Goal: Transaction & Acquisition: Book appointment/travel/reservation

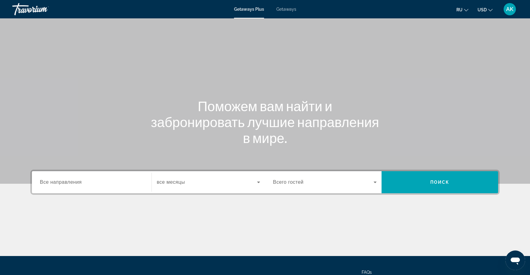
click at [288, 12] on div "Getaways Plus Getaways ru English Español Français Italiano Português русский U…" at bounding box center [265, 9] width 530 height 16
click at [288, 11] on span "Getaways" at bounding box center [286, 9] width 20 height 5
click at [57, 182] on span "Все направления" at bounding box center [61, 182] width 42 height 5
click at [57, 182] on input "Destination Все направления" at bounding box center [92, 182] width 104 height 7
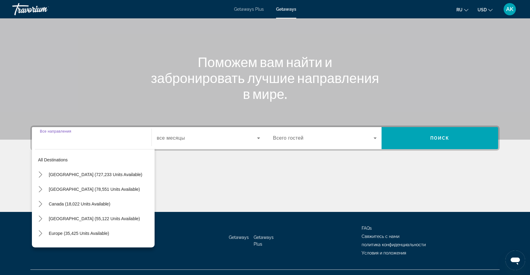
scroll to position [56, 0]
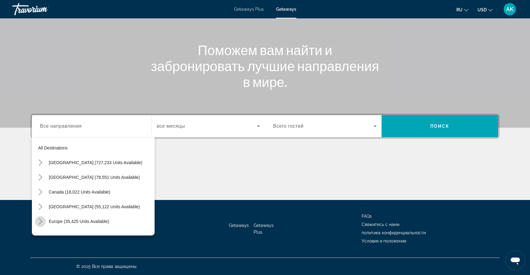
click at [42, 222] on icon "Toggle Europe (35,425 units available) submenu" at bounding box center [40, 221] width 6 height 6
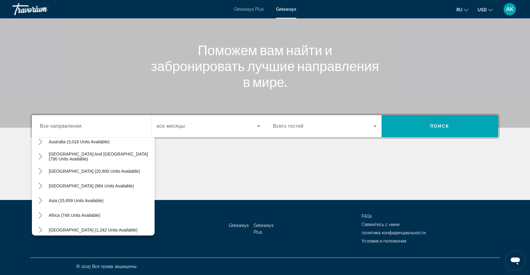
scroll to position [452, 0]
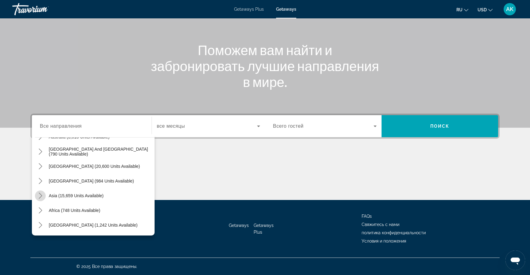
click at [40, 198] on icon "Toggle Asia (15,659 units available) submenu" at bounding box center [40, 196] width 6 height 6
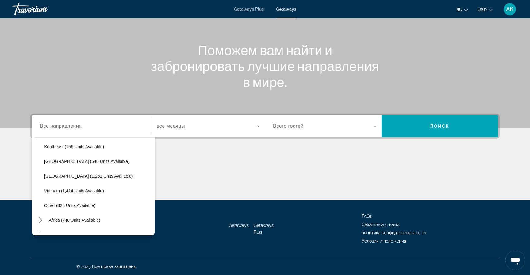
scroll to position [673, 0]
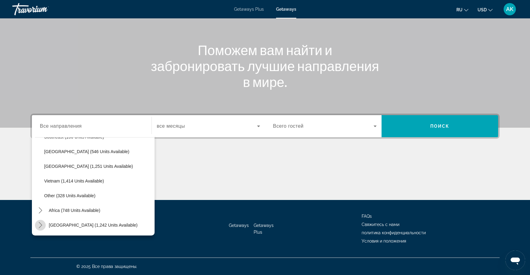
click at [40, 226] on icon "Toggle Middle East (1,242 units available) submenu" at bounding box center [40, 225] width 6 height 6
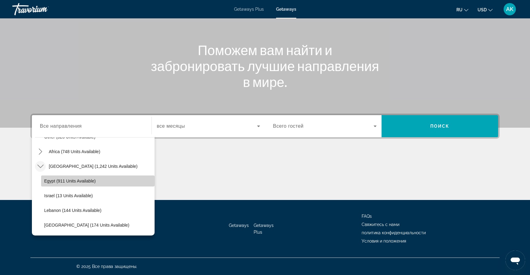
click at [79, 182] on span "Egypt (911 units available)" at bounding box center [69, 181] width 51 height 5
type input "**********"
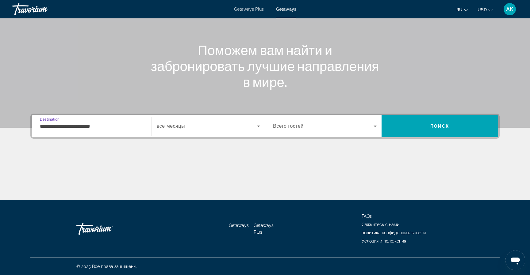
click at [374, 126] on icon "Search widget" at bounding box center [374, 127] width 3 height 2
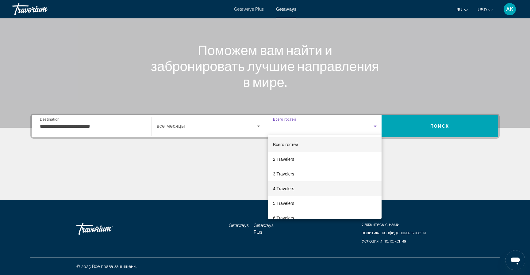
click at [283, 191] on span "4 Travelers" at bounding box center [283, 188] width 21 height 7
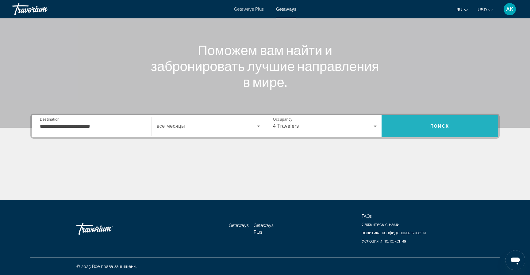
click at [414, 133] on span "Search" at bounding box center [439, 126] width 116 height 15
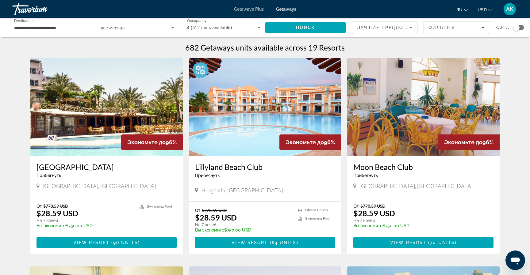
click at [148, 126] on img "Main content" at bounding box center [106, 107] width 152 height 98
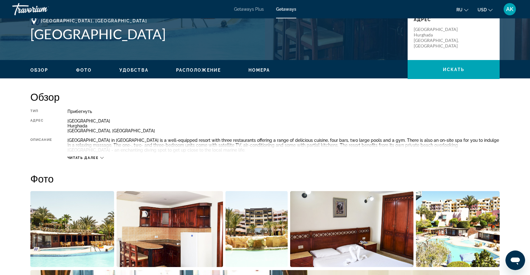
scroll to position [146, 0]
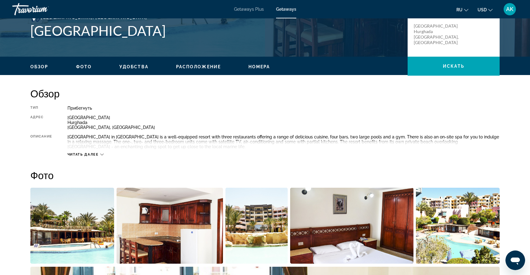
click at [93, 156] on span "Читать далее" at bounding box center [82, 155] width 31 height 4
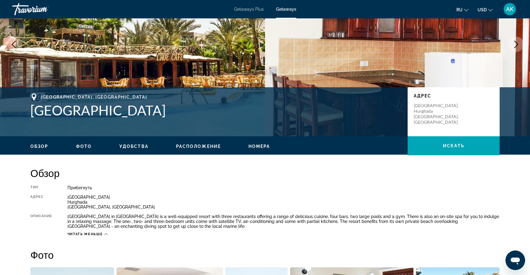
scroll to position [64, 0]
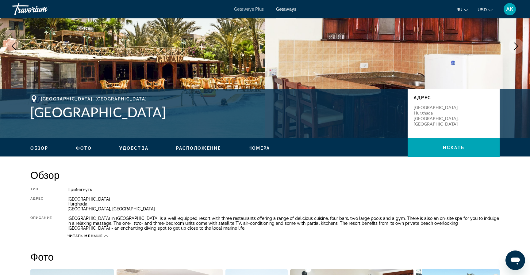
click at [221, 217] on div "Zahabia Resort in Hurghada is a well-equipped resort with three restaurants off…" at bounding box center [283, 223] width 432 height 15
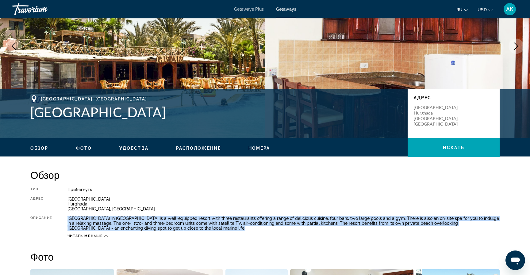
click at [221, 217] on div "Zahabia Resort in Hurghada is a well-equipped resort with three restaurants off…" at bounding box center [283, 223] width 432 height 15
click at [222, 217] on div "Zahabia Resort in Hurghada is a well-equipped resort with three restaurants off…" at bounding box center [283, 223] width 432 height 15
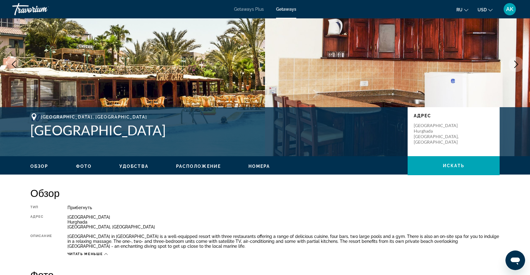
scroll to position [29, 0]
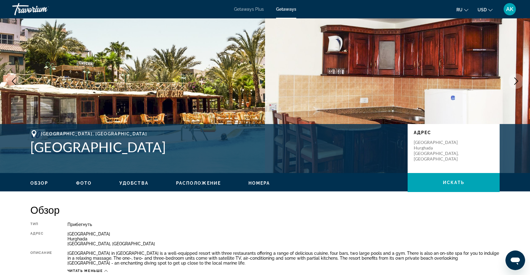
click at [73, 147] on h1 "Zahabia Resort" at bounding box center [215, 147] width 371 height 16
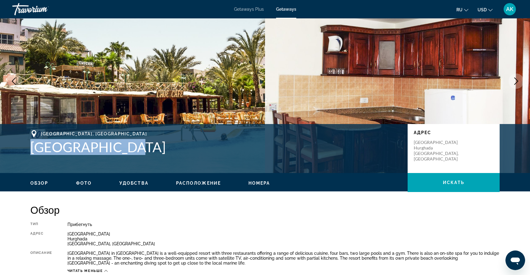
drag, startPoint x: 73, startPoint y: 147, endPoint x: 90, endPoint y: 148, distance: 17.8
click at [90, 148] on h1 "Zahabia Resort" at bounding box center [215, 147] width 371 height 16
click at [91, 148] on h1 "Zahabia Resort" at bounding box center [215, 147] width 371 height 16
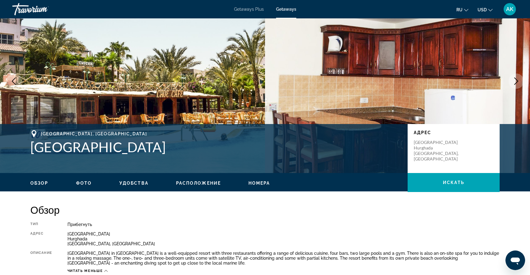
scroll to position [0, 0]
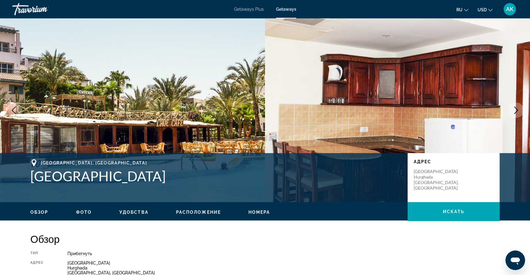
click at [422, 176] on p "Corniche Street Hurghada Red Sea, Egypt" at bounding box center [437, 180] width 49 height 22
click at [424, 171] on p "Corniche Street Hurghada Red Sea, Egypt" at bounding box center [437, 180] width 49 height 22
drag, startPoint x: 424, startPoint y: 171, endPoint x: 424, endPoint y: 175, distance: 4.6
click at [424, 175] on p "Corniche Street Hurghada Red Sea, Egypt" at bounding box center [437, 180] width 49 height 22
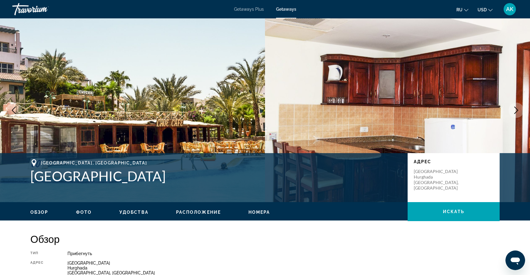
click at [424, 175] on p "Corniche Street Hurghada Red Sea, Egypt" at bounding box center [437, 180] width 49 height 22
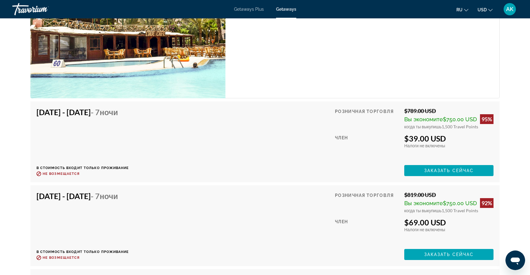
scroll to position [1114, 0]
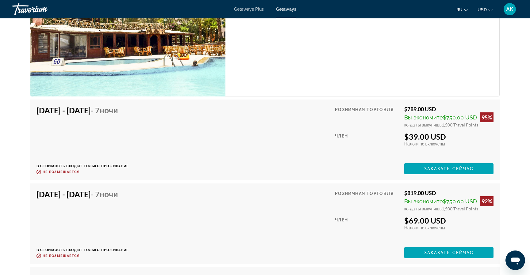
click at [61, 113] on h4 "Nov 7, 2025 - Nov 14, 2025 - 7 ночи" at bounding box center [80, 110] width 88 height 9
drag, startPoint x: 61, startPoint y: 113, endPoint x: 101, endPoint y: 112, distance: 39.8
click at [101, 112] on h4 "Nov 7, 2025 - Nov 14, 2025 - 7 ночи" at bounding box center [80, 110] width 88 height 9
click at [101, 113] on h4 "Nov 7, 2025 - Nov 14, 2025 - 7 ночи" at bounding box center [80, 110] width 88 height 9
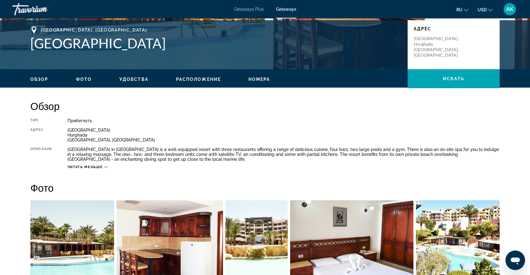
scroll to position [69, 0]
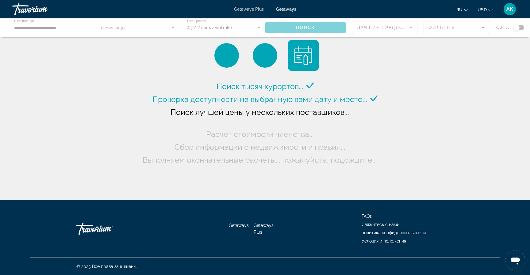
click at [59, 25] on div "Main content" at bounding box center [265, 27] width 530 height 18
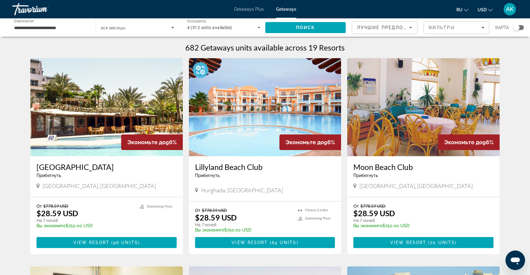
click at [379, 188] on span "South Sinai, Egypt" at bounding box center [415, 186] width 113 height 7
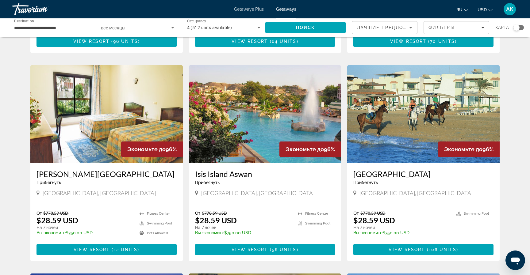
scroll to position [226, 0]
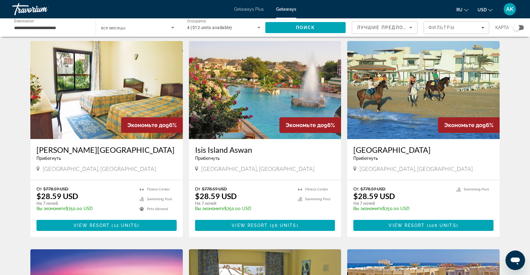
click at [209, 168] on span "Aswan, Egypt" at bounding box center [257, 168] width 113 height 7
click at [372, 168] on span "South Sinai, Egypt" at bounding box center [415, 168] width 113 height 7
click at [372, 167] on span "South Sinai, Egypt" at bounding box center [415, 168] width 113 height 7
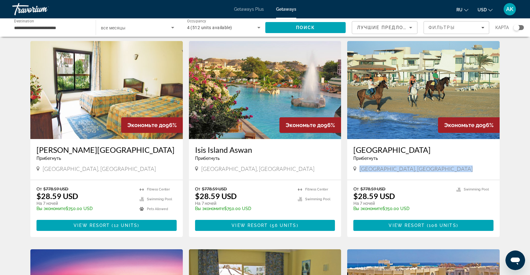
click at [374, 172] on div "South Sinai, Egypt" at bounding box center [423, 169] width 140 height 8
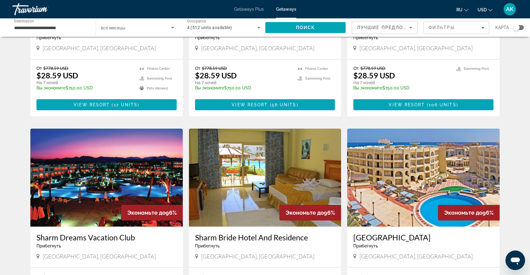
scroll to position [223, 0]
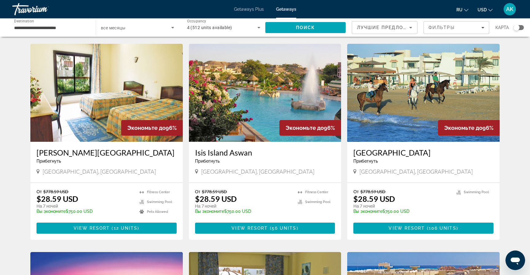
click at [68, 30] on input "**********" at bounding box center [51, 27] width 74 height 7
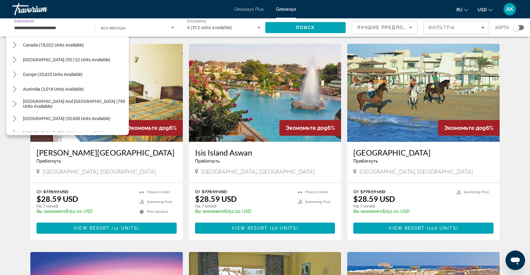
scroll to position [46, 0]
click at [15, 74] on icon "Toggle Europe (35,425 units available) submenu" at bounding box center [14, 75] width 3 height 6
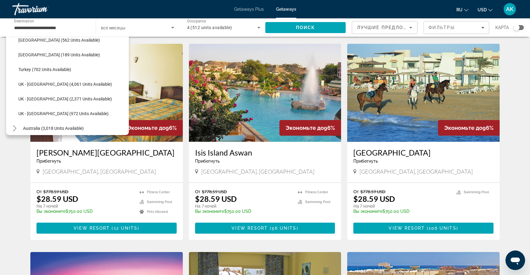
scroll to position [361, 0]
click at [49, 70] on span "Turkey (702 units available)" at bounding box center [44, 69] width 53 height 5
type input "**********"
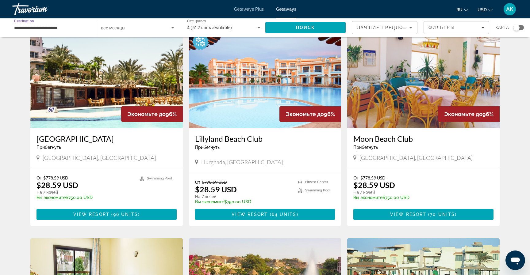
scroll to position [0, 0]
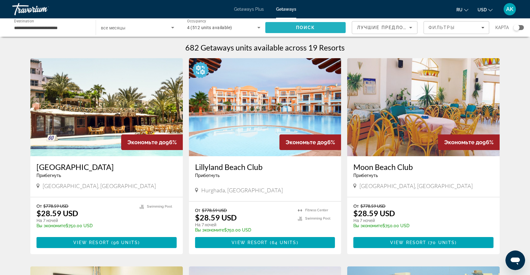
click at [292, 29] on span "Search" at bounding box center [305, 27] width 80 height 15
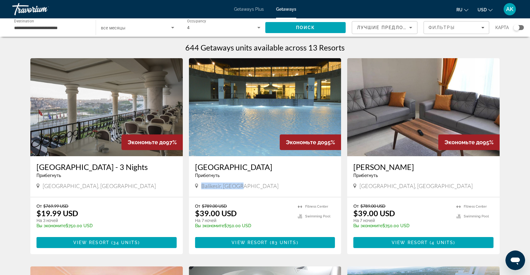
drag, startPoint x: 237, startPoint y: 190, endPoint x: 229, endPoint y: 179, distance: 13.7
click at [229, 179] on div "Laguna Termal Resort and Spa Прибегнуть - Это курорт только для взрослых Balike…" at bounding box center [265, 176] width 152 height 41
click at [229, 179] on div "Laguna Termal Resort and Spa Прибегнуть - Это курорт только для взрослых" at bounding box center [265, 172] width 140 height 20
drag, startPoint x: 229, startPoint y: 179, endPoint x: 237, endPoint y: 190, distance: 14.4
click at [237, 191] on div "Laguna Termal Resort and Spa Прибегнуть - Это курорт только для взрослых Balike…" at bounding box center [265, 176] width 152 height 41
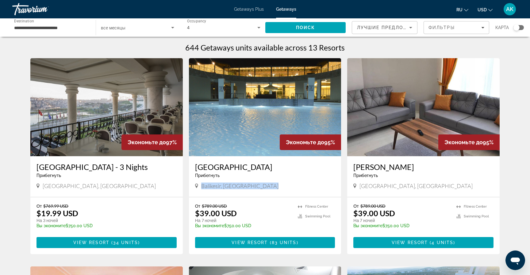
click at [237, 190] on div "Balikesir, Turkey" at bounding box center [265, 187] width 140 height 8
click at [222, 187] on span "Balikesir, Turkey" at bounding box center [239, 186] width 77 height 7
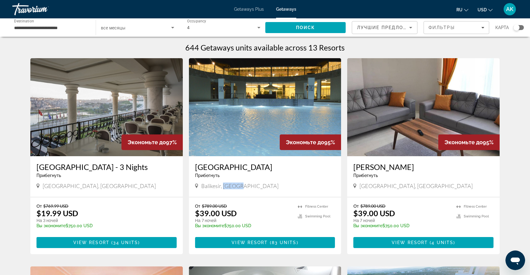
click at [222, 187] on span "Balikesir, Turkey" at bounding box center [239, 186] width 77 height 7
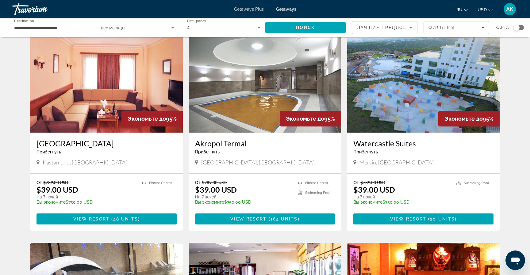
scroll to position [251, 0]
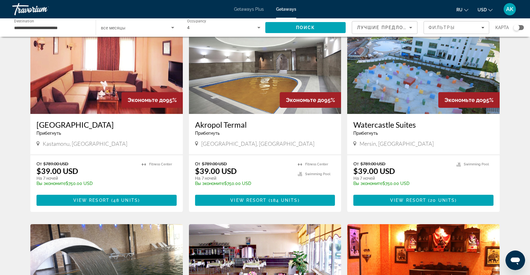
click at [228, 141] on span "Ankara, Turkey" at bounding box center [257, 143] width 113 height 7
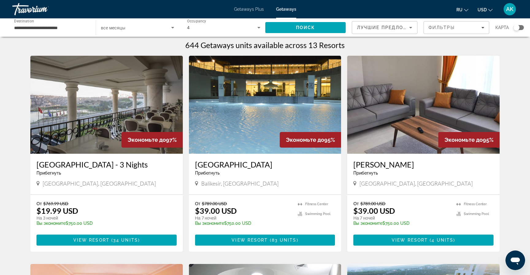
scroll to position [0, 0]
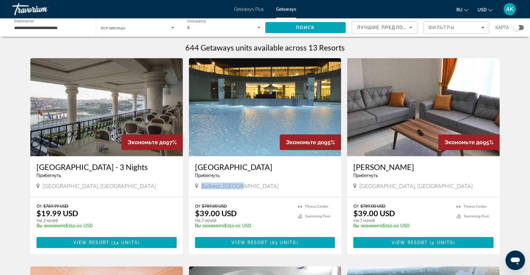
drag, startPoint x: 245, startPoint y: 178, endPoint x: 245, endPoint y: 192, distance: 13.8
click at [245, 192] on div "Laguna Termal Resort and Spa Прибегнуть - Это курорт только для взрослых Balike…" at bounding box center [265, 176] width 152 height 41
click at [241, 169] on h3 "Laguna Termal Resort and Spa" at bounding box center [265, 166] width 140 height 9
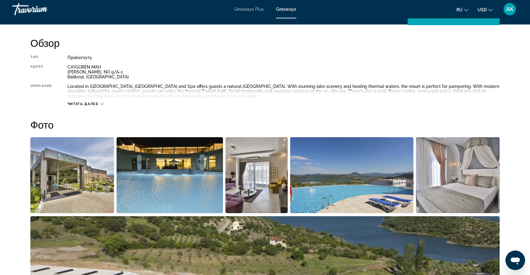
scroll to position [202, 0]
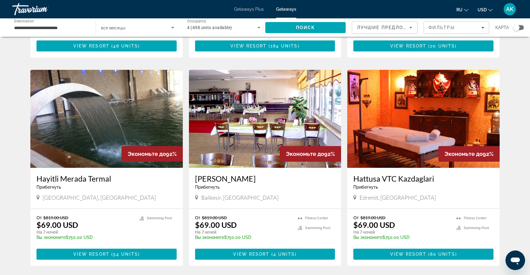
scroll to position [406, 0]
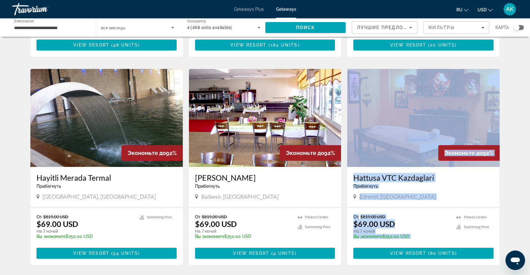
drag, startPoint x: 506, startPoint y: 208, endPoint x: 410, endPoint y: 147, distance: 113.5
click at [410, 147] on div "644 Getaways units available across 13 Resorts Экономьте до 97% Vialand Palace …" at bounding box center [264, 67] width 493 height 861
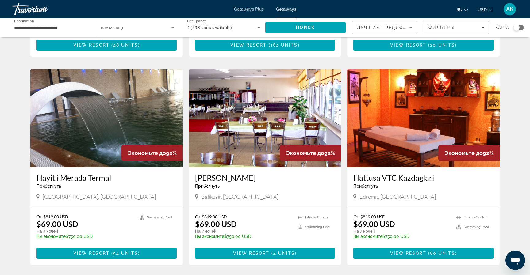
click at [510, 238] on div "644 Getaways units available across 13 Resorts Экономьте до 97% Vialand Palace …" at bounding box center [264, 67] width 493 height 861
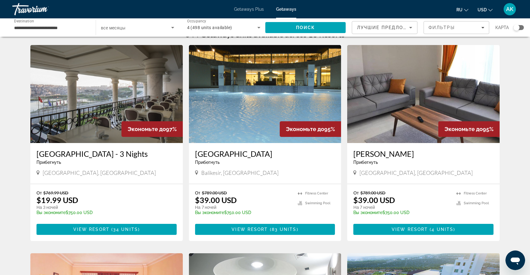
scroll to position [15, 0]
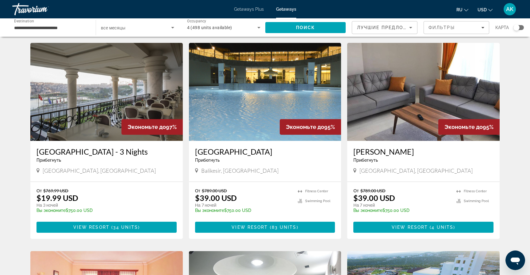
click at [246, 153] on h3 "Laguna Termal Resort and Spa" at bounding box center [265, 151] width 140 height 9
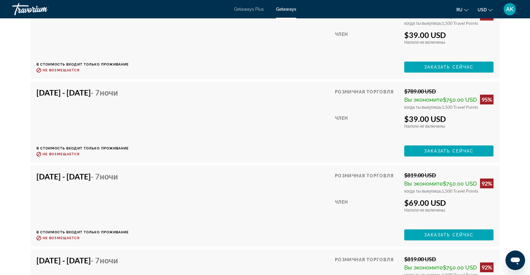
scroll to position [1366, 0]
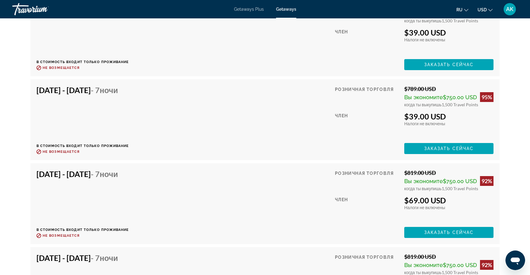
click at [92, 93] on h4 "Nov 1, 2025 - Nov 8, 2025 - 7 ночи" at bounding box center [80, 89] width 88 height 9
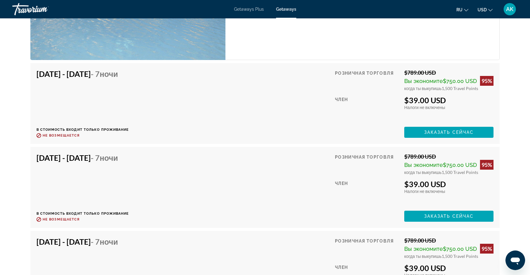
scroll to position [1215, 0]
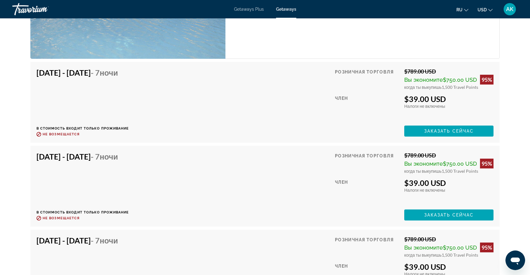
click at [70, 160] on h4 "Oct 25, 2025 - Nov 1, 2025 - 7 ночи" at bounding box center [80, 156] width 88 height 9
click at [74, 159] on h4 "Oct 25, 2025 - Nov 1, 2025 - 7 ночи" at bounding box center [80, 156] width 88 height 9
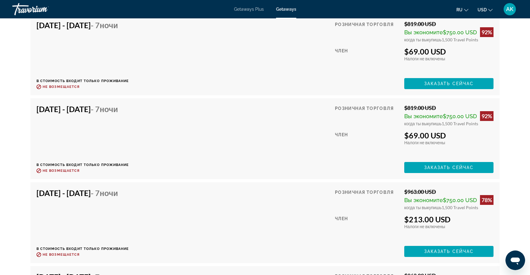
scroll to position [1500, 0]
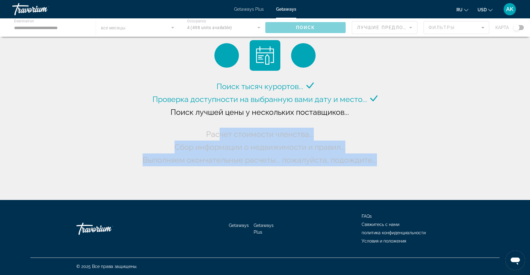
drag, startPoint x: 220, startPoint y: 135, endPoint x: 237, endPoint y: 167, distance: 36.5
click at [237, 167] on div "Поиск тысяч курортов... Проверка доступности на выбранную вами дату и место... …" at bounding box center [265, 101] width 530 height 203
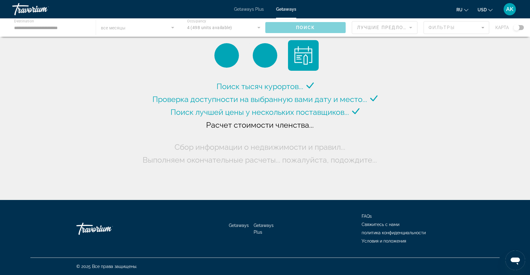
click at [237, 167] on div "Поиск тысяч курортов... Проверка доступности на выбранную вами дату и место... …" at bounding box center [265, 101] width 530 height 203
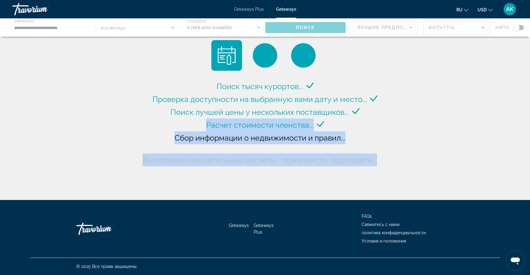
drag, startPoint x: 237, startPoint y: 167, endPoint x: 217, endPoint y: 122, distance: 49.1
click at [217, 122] on div "Поиск тысяч курортов... Проверка доступности на выбранную вами дату и место... …" at bounding box center [265, 101] width 530 height 203
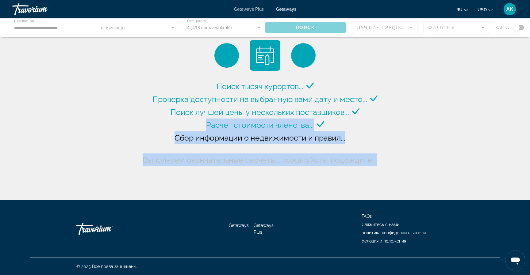
click at [217, 122] on span "Расчет стоимости членства..." at bounding box center [260, 124] width 108 height 9
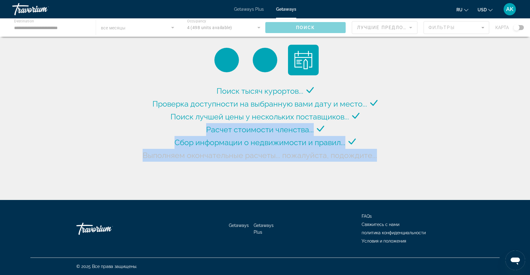
drag, startPoint x: 217, startPoint y: 122, endPoint x: 234, endPoint y: 173, distance: 53.1
click at [234, 175] on div "Поиск тысяч курортов... Проверка доступности на выбранную вами дату и место... …" at bounding box center [265, 101] width 530 height 203
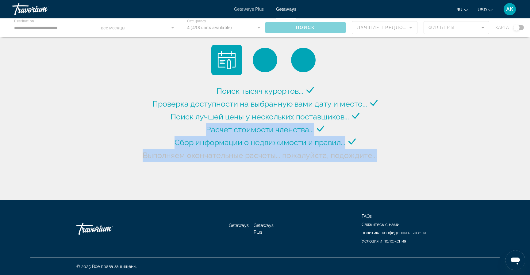
click at [234, 173] on div "Поиск тысяч курортов... Проверка доступности на выбранную вами дату и место... …" at bounding box center [265, 101] width 530 height 203
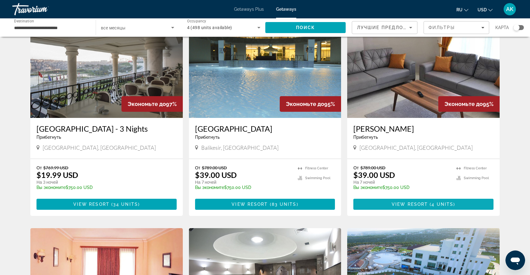
scroll to position [46, 0]
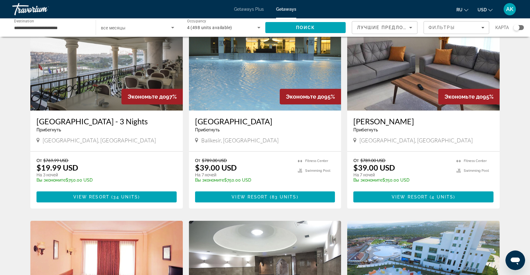
click at [382, 123] on h3 "Nesa Palas" at bounding box center [423, 121] width 140 height 9
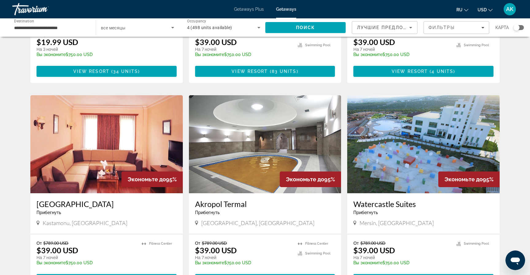
scroll to position [173, 0]
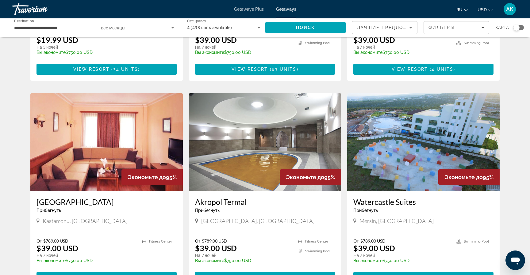
click at [389, 203] on h3 "Watercastle Suites" at bounding box center [423, 201] width 140 height 9
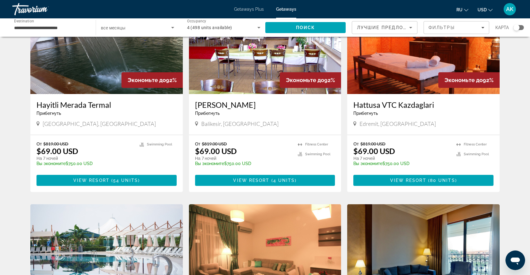
scroll to position [467, 0]
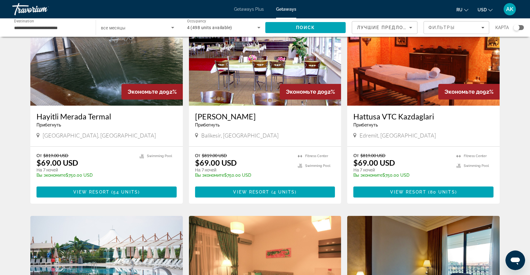
click at [224, 116] on h3 "Hera Termal" at bounding box center [265, 116] width 140 height 9
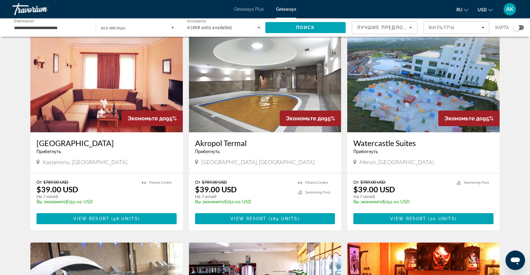
scroll to position [238, 0]
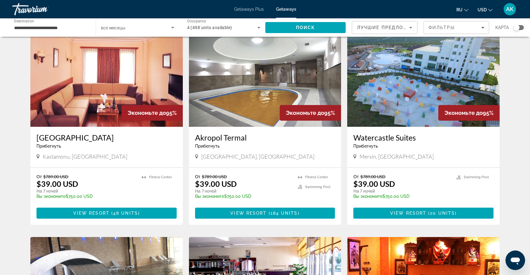
click at [390, 139] on h3 "Watercastle Suites" at bounding box center [423, 137] width 140 height 9
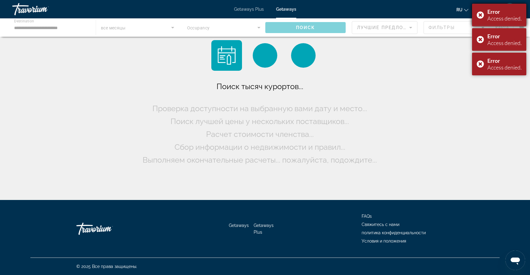
click at [478, 17] on div "Error Access denied." at bounding box center [499, 15] width 54 height 23
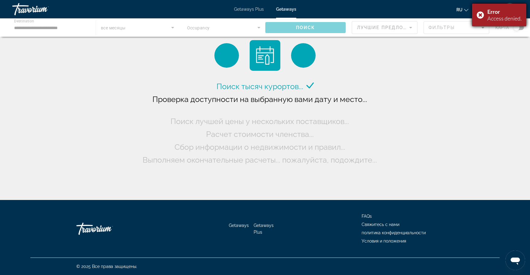
click at [479, 12] on div "Error Access denied." at bounding box center [499, 15] width 54 height 23
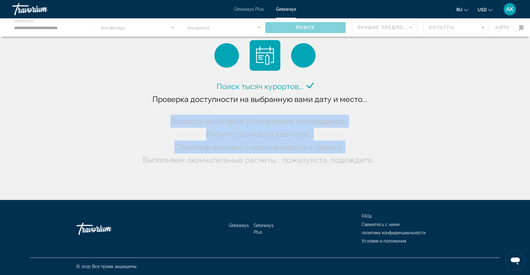
drag, startPoint x: 382, startPoint y: 95, endPoint x: 370, endPoint y: 152, distance: 57.8
click at [370, 152] on div "Поиск тысяч курортов... Проверка доступности на выбранную вами дату и место... …" at bounding box center [265, 123] width 248 height 86
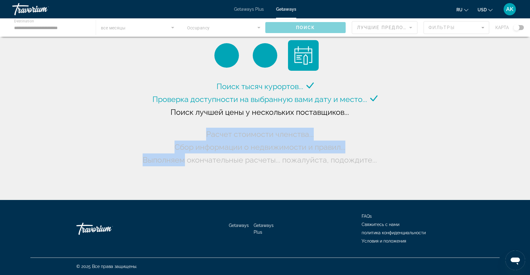
drag, startPoint x: 370, startPoint y: 152, endPoint x: 352, endPoint y: 119, distance: 37.4
click at [352, 119] on div "Поиск тысяч курортов... Проверка доступности на выбранную вами дату и место... …" at bounding box center [265, 123] width 248 height 86
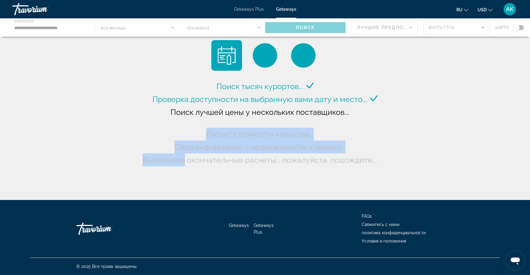
click at [352, 119] on div "Поиск тысяч курортов... Проверка доступности на выбранную вами дату и место... …" at bounding box center [265, 123] width 248 height 86
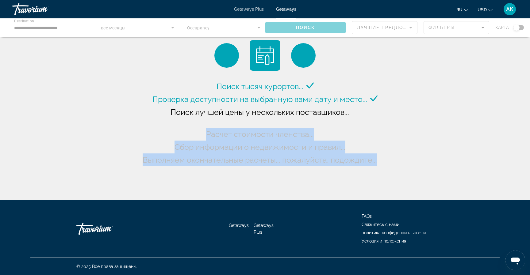
drag, startPoint x: 352, startPoint y: 119, endPoint x: 384, endPoint y: 167, distance: 57.5
click at [384, 167] on div "Поиск тысяч курортов... Проверка доступности на выбранную вами дату и место... …" at bounding box center [265, 101] width 530 height 203
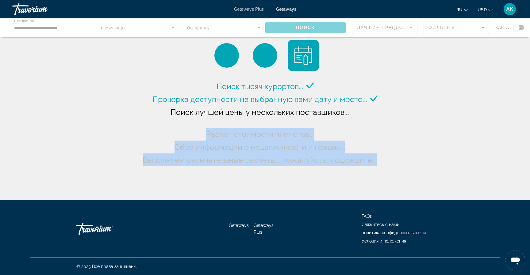
drag, startPoint x: 384, startPoint y: 167, endPoint x: 365, endPoint y: 123, distance: 48.0
click at [365, 123] on div "Поиск тысяч курортов... Проверка доступности на выбранную вами дату и место... …" at bounding box center [265, 101] width 530 height 203
click at [365, 123] on div "Поиск тысяч курортов... Проверка доступности на выбранную вами дату и место... …" at bounding box center [265, 123] width 248 height 86
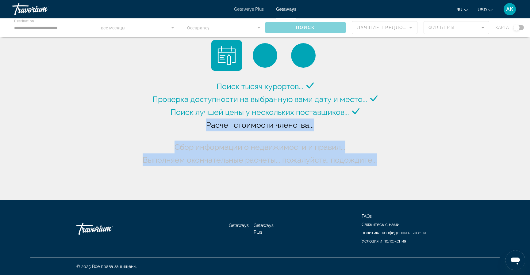
drag, startPoint x: 365, startPoint y: 123, endPoint x: 393, endPoint y: 164, distance: 49.8
click at [393, 164] on div "Поиск тысяч курортов... Проверка доступности на выбранную вами дату и место... …" at bounding box center [265, 101] width 530 height 203
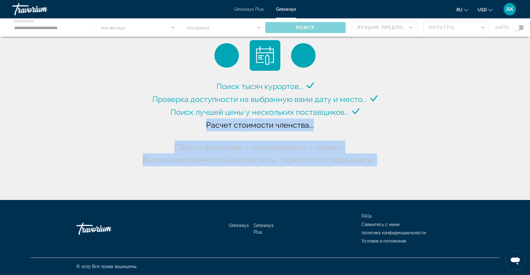
click at [393, 164] on div "Поиск тысяч курортов... Проверка доступности на выбранную вами дату и место... …" at bounding box center [265, 101] width 530 height 203
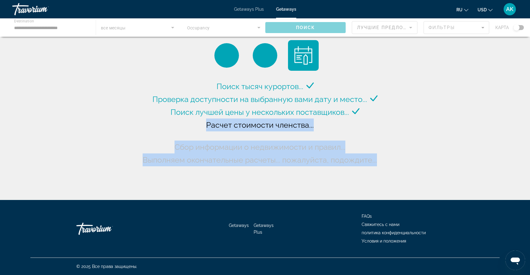
drag, startPoint x: 393, startPoint y: 164, endPoint x: 366, endPoint y: 123, distance: 48.8
click at [366, 123] on div "Поиск тысяч курортов... Проверка доступности на выбранную вами дату и место... …" at bounding box center [265, 101] width 530 height 203
click at [366, 123] on div "Поиск тысяч курортов... Проверка доступности на выбранную вами дату и место... …" at bounding box center [265, 123] width 248 height 86
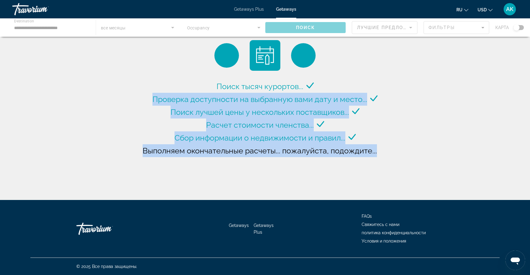
drag, startPoint x: 183, startPoint y: 63, endPoint x: 252, endPoint y: 176, distance: 132.8
click at [252, 177] on div "Поиск тысяч курортов... Проверка доступности на выбранную вами дату и место... …" at bounding box center [265, 101] width 530 height 203
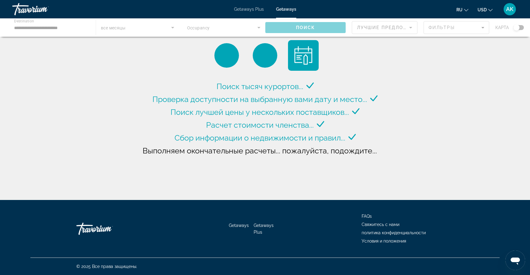
click at [252, 176] on div "Поиск тысяч курортов... Проверка доступности на выбранную вами дату и место... …" at bounding box center [265, 101] width 530 height 203
